Goal: Contribute content

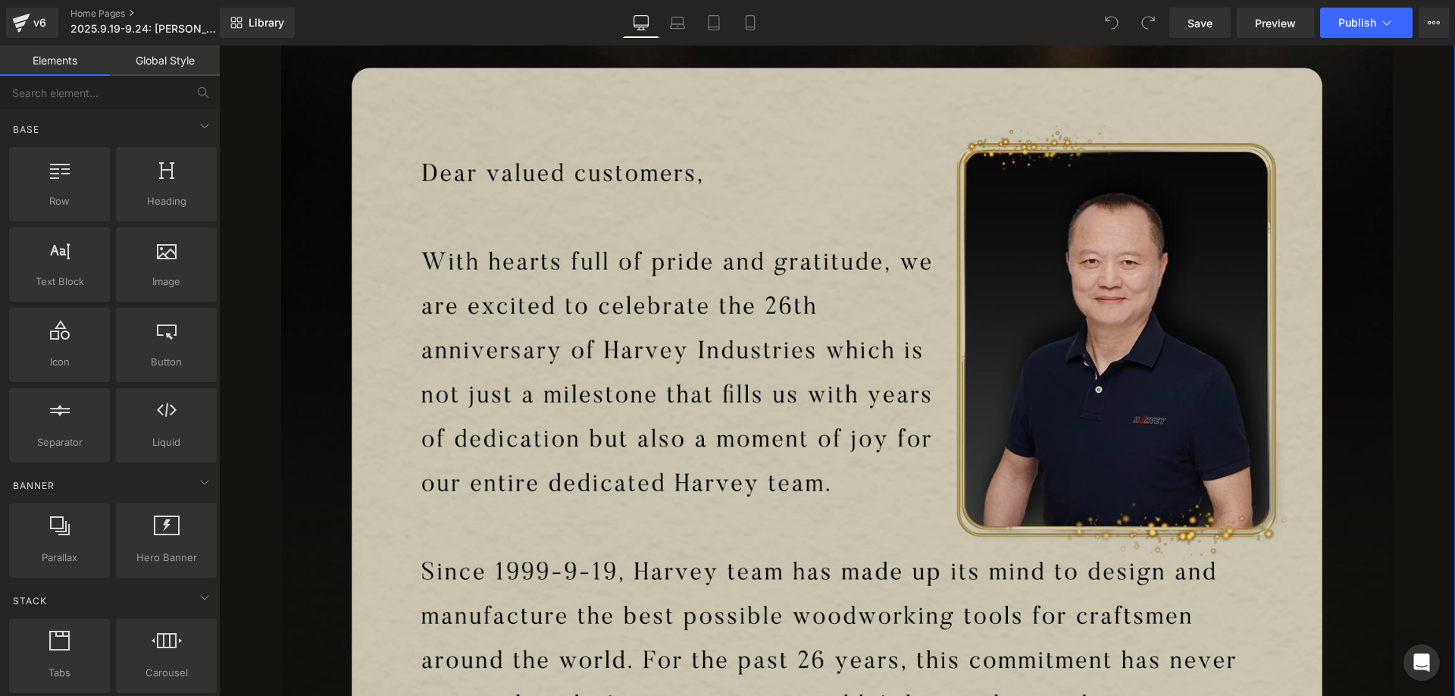
scroll to position [909, 0]
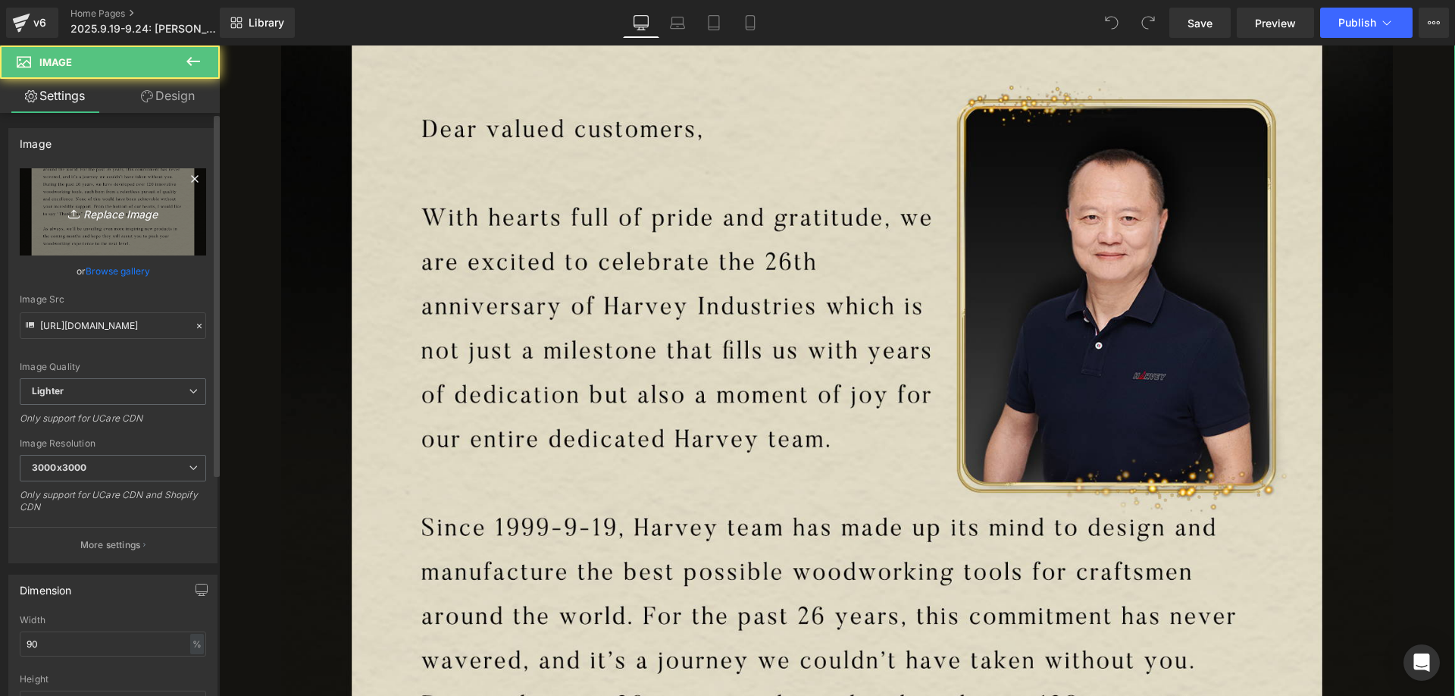
click at [118, 202] on link "Replace Image" at bounding box center [113, 211] width 186 height 87
type input "C:\fakepath\xin.jpg"
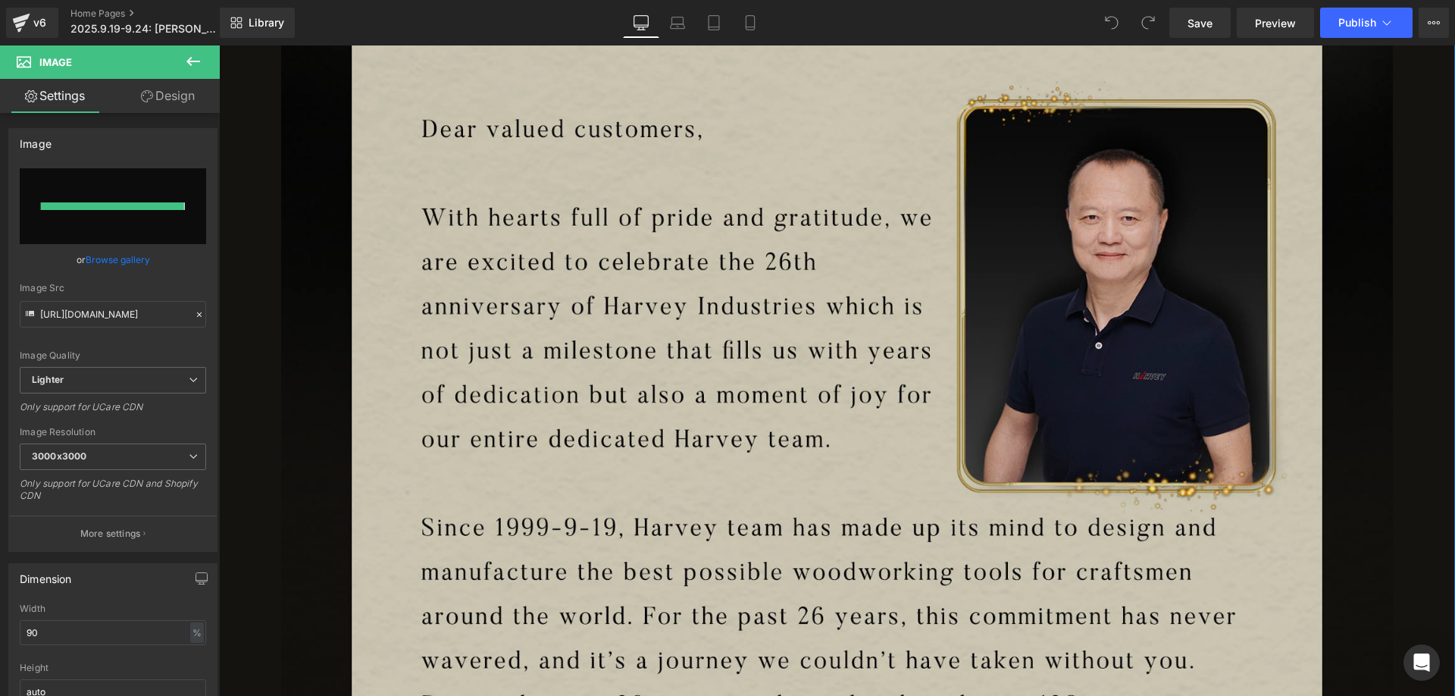
type input "[URL][DOMAIN_NAME]"
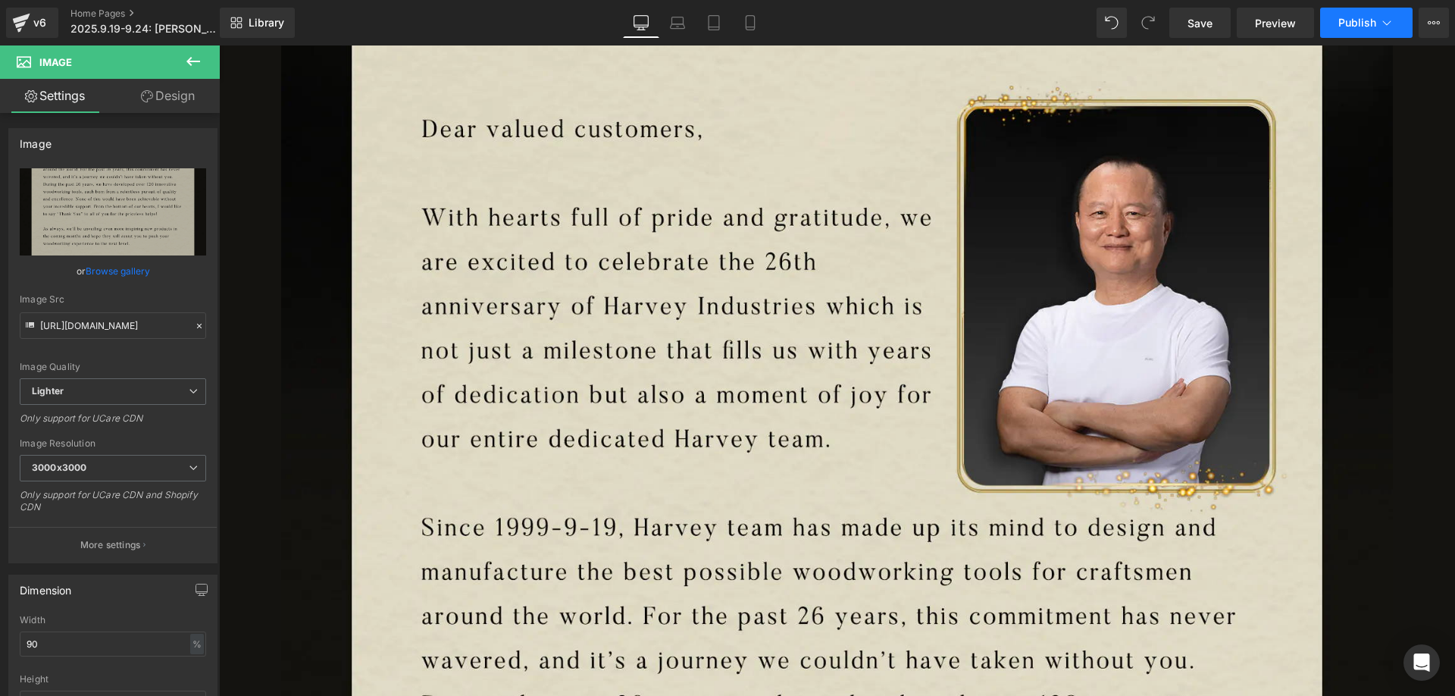
click at [1357, 33] on button "Publish" at bounding box center [1366, 23] width 92 height 30
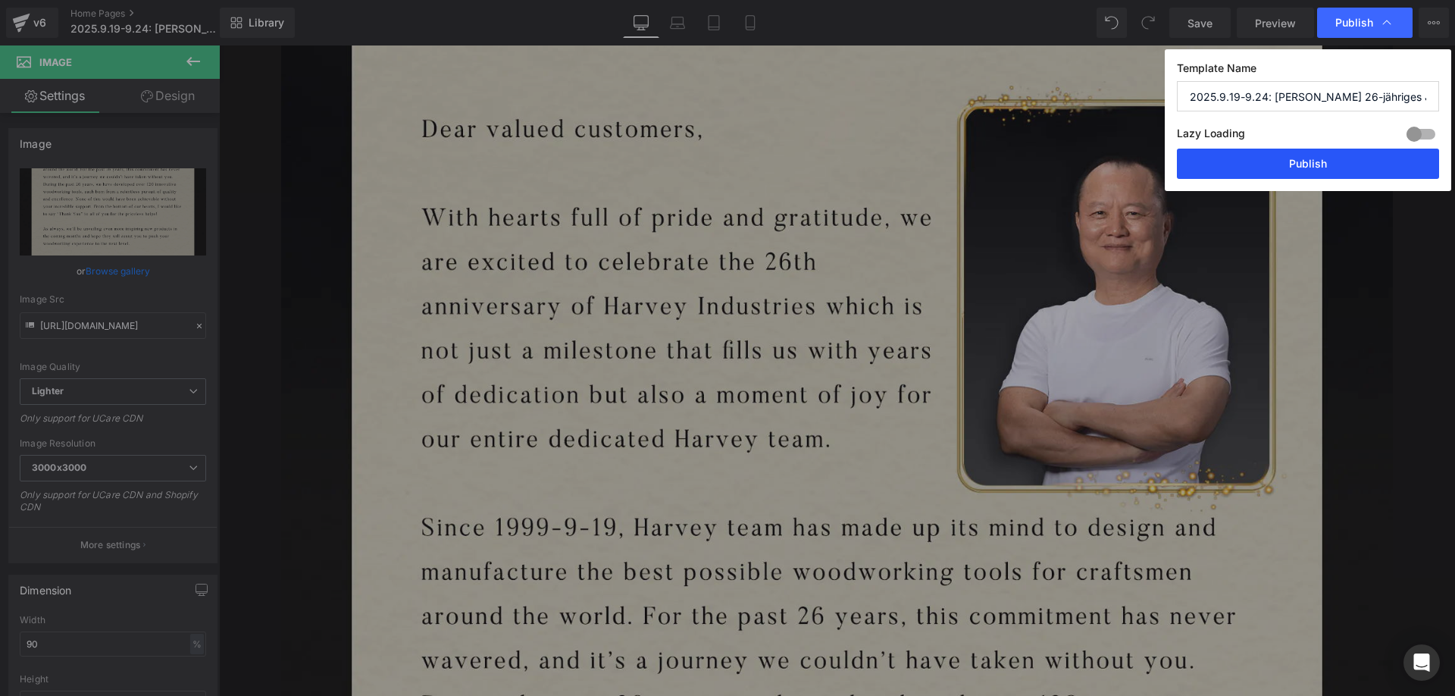
click at [1237, 166] on button "Publish" at bounding box center [1308, 164] width 262 height 30
